Goal: Information Seeking & Learning: Learn about a topic

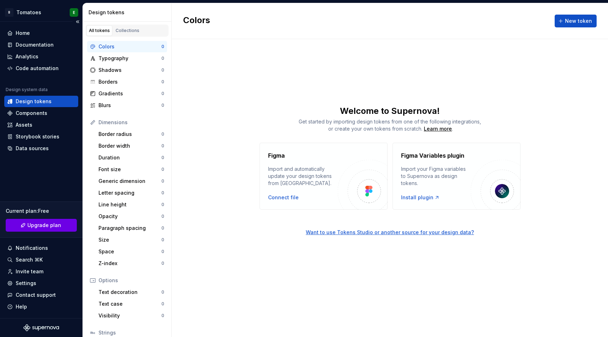
click at [29, 224] on span "Upgrade plan" at bounding box center [44, 224] width 34 height 7
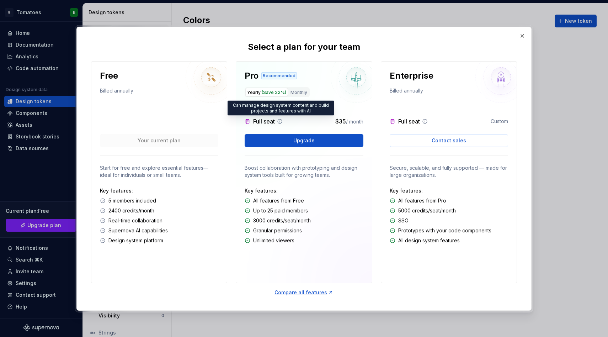
click at [280, 120] on icon at bounding box center [280, 121] width 6 height 6
click at [299, 91] on button "Monthly" at bounding box center [299, 92] width 20 height 9
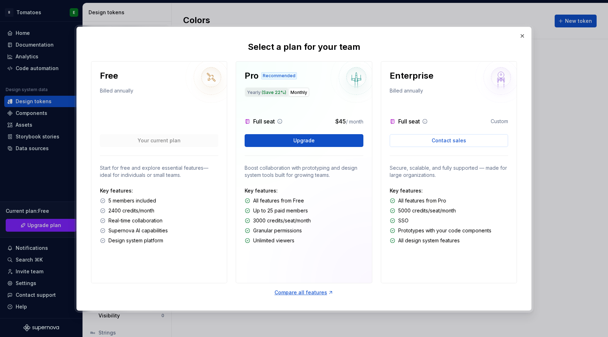
click at [253, 92] on button "Yearly (Save 22%)" at bounding box center [266, 92] width 43 height 9
click at [282, 291] on div "Compare all features" at bounding box center [303, 292] width 59 height 7
click at [520, 37] on button "button" at bounding box center [522, 36] width 10 height 10
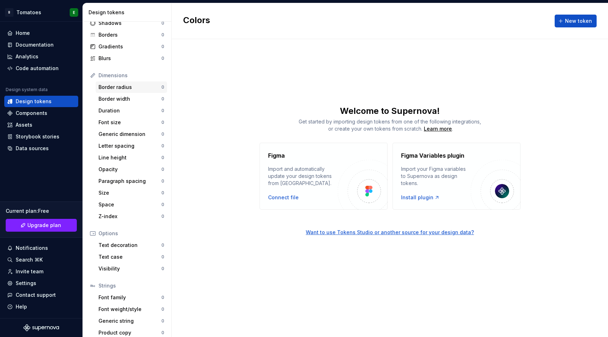
scroll to position [53, 0]
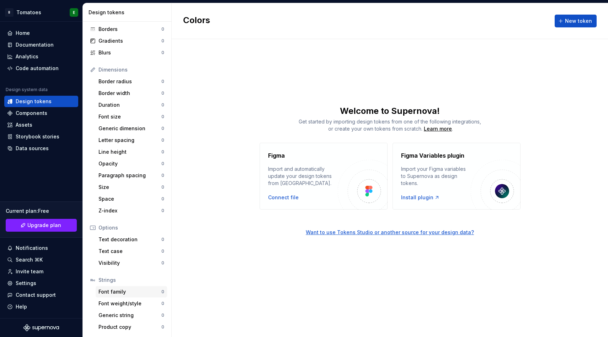
click at [110, 290] on div "Font family" at bounding box center [129, 291] width 63 height 7
